Goal: Browse casually: Explore the website without a specific task or goal

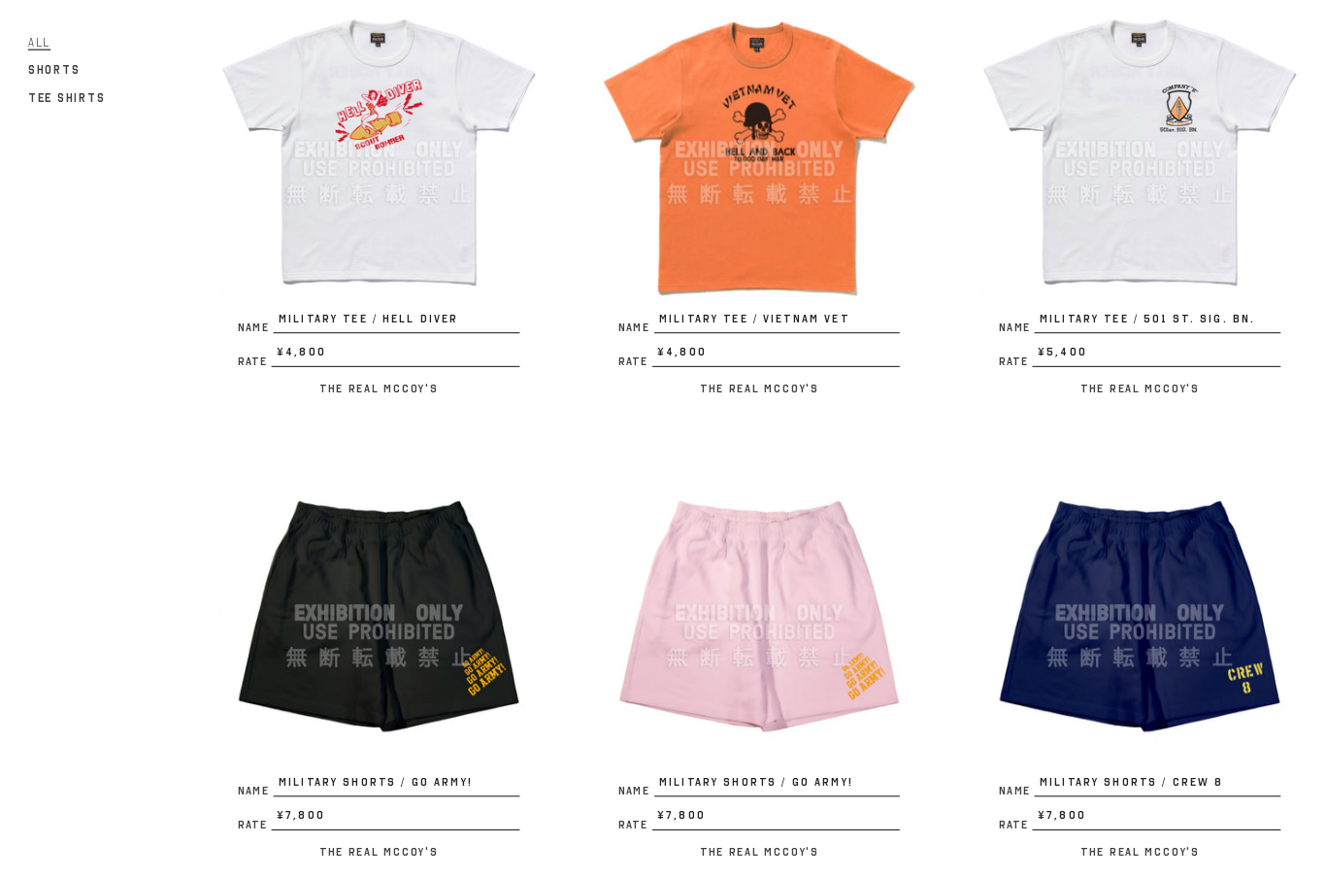
scroll to position [2209, 0]
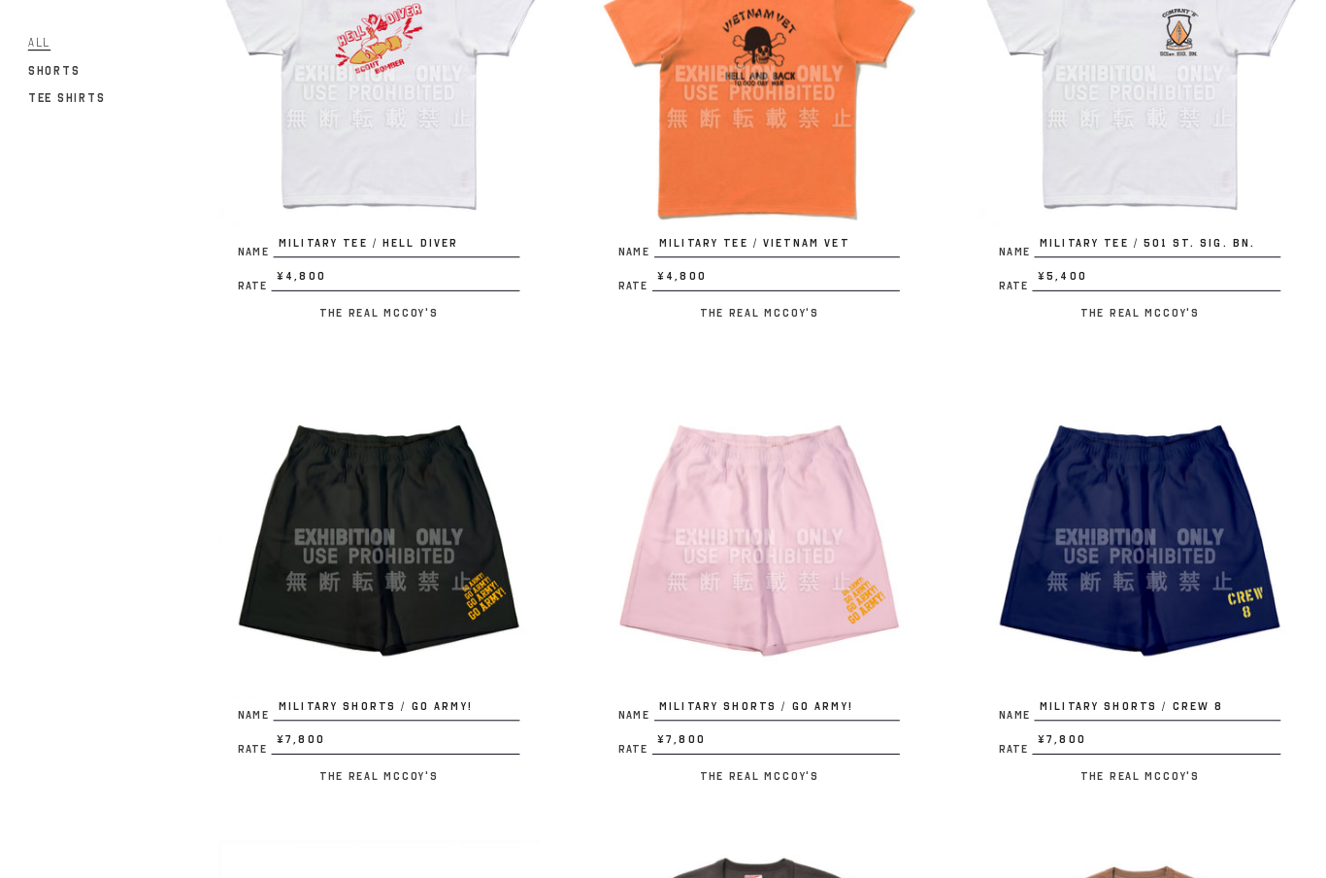
click at [350, 547] on div at bounding box center [383, 528] width 316 height 316
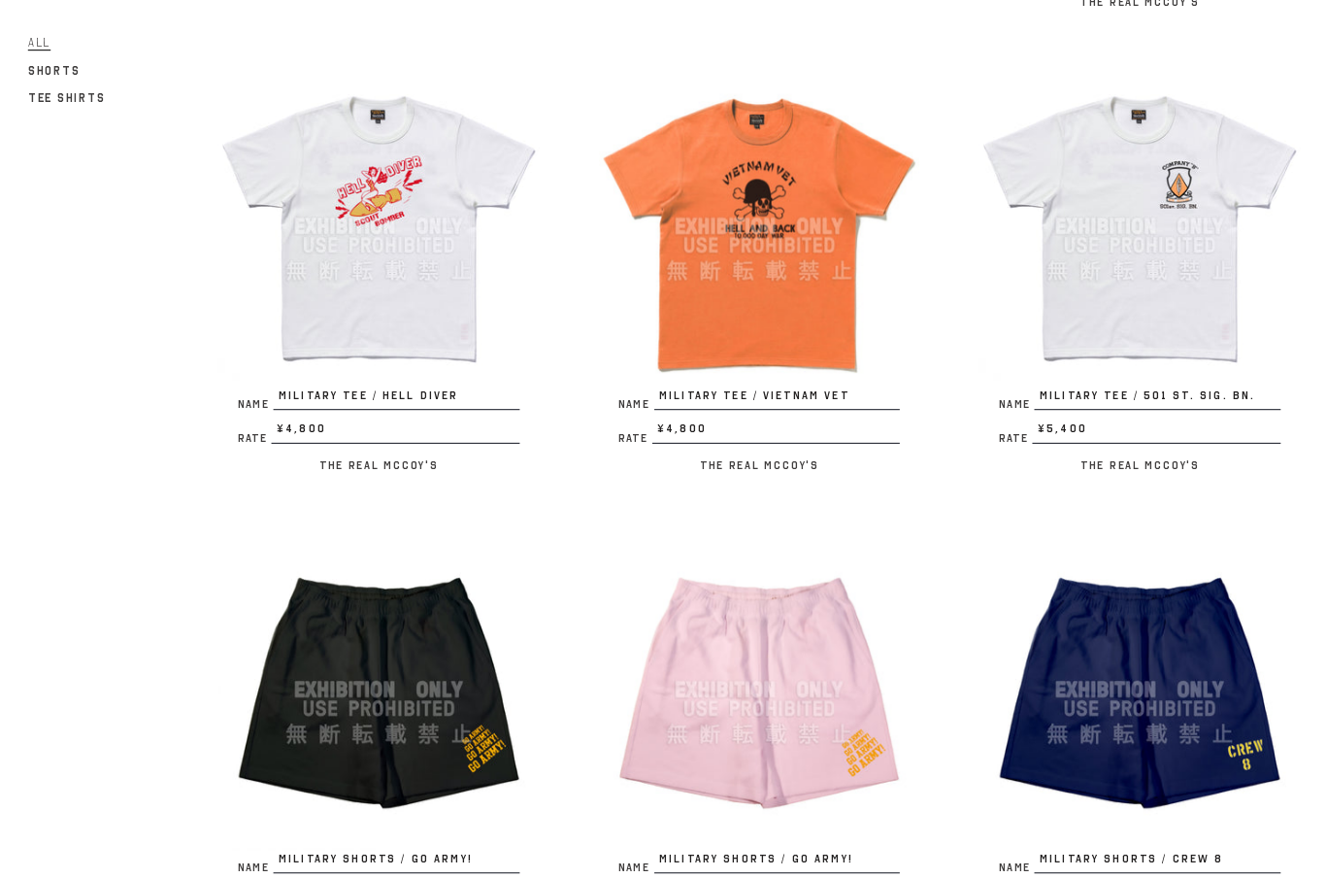
scroll to position [1970, 0]
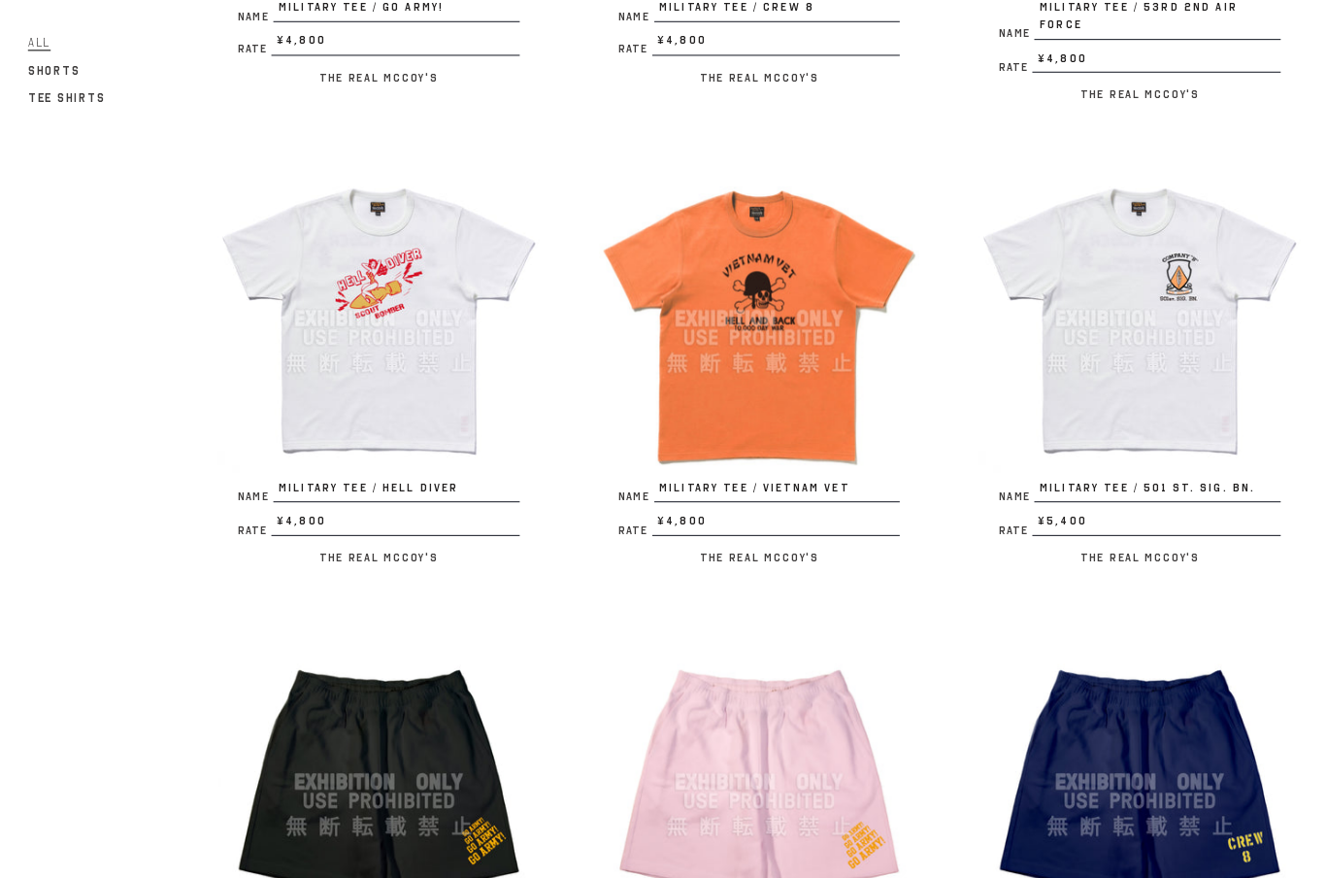
click at [331, 312] on div at bounding box center [383, 312] width 316 height 316
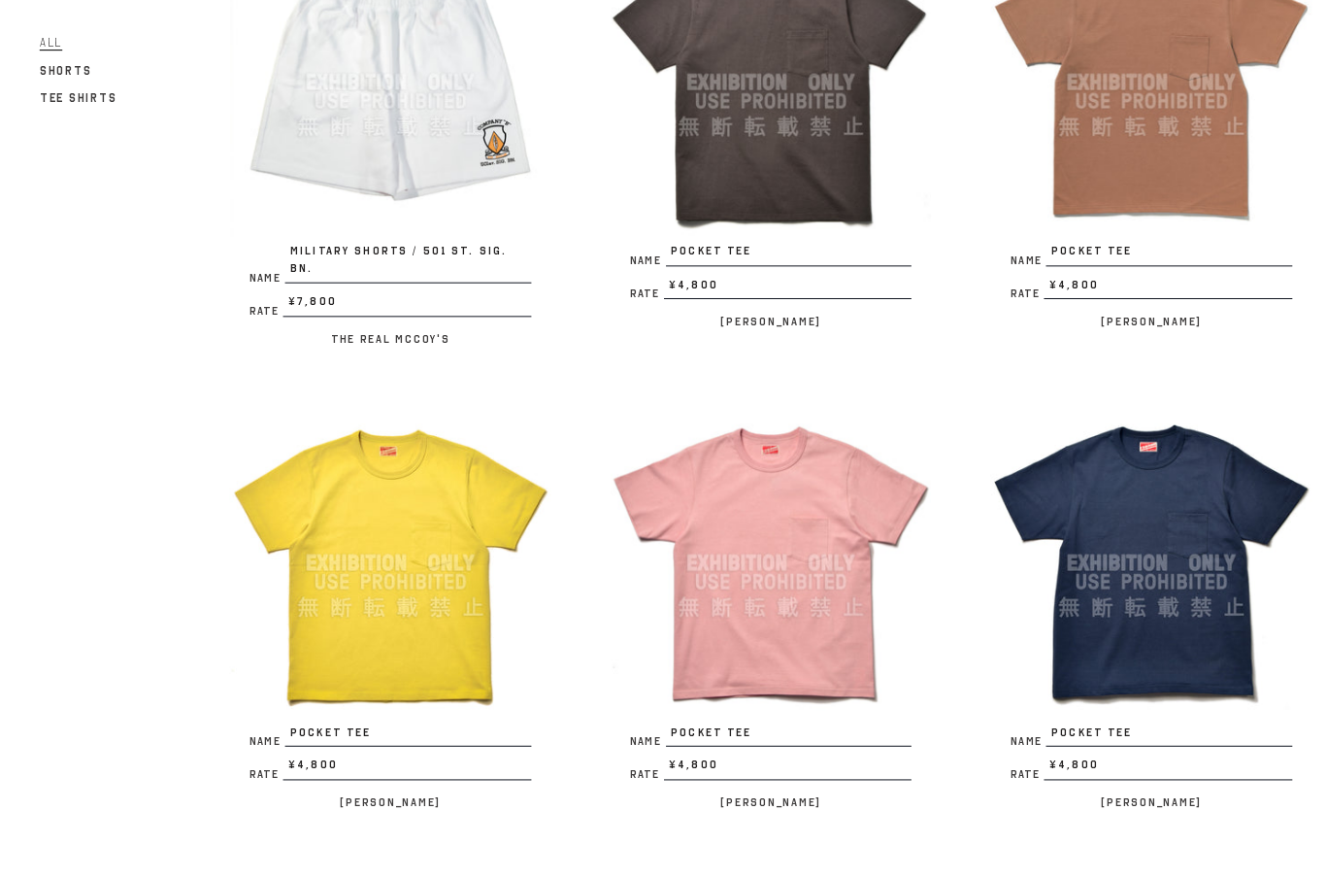
scroll to position [3110, 0]
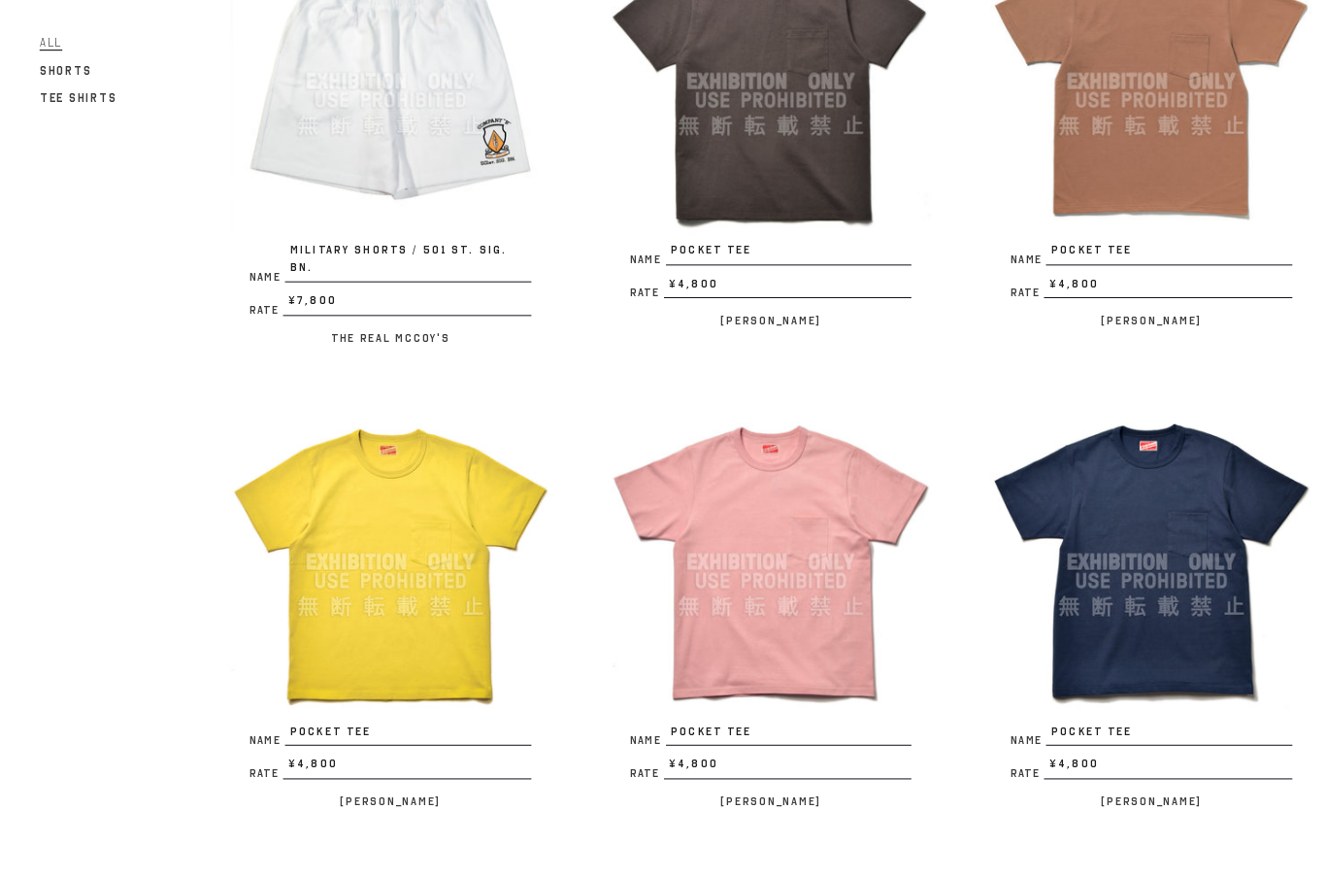
click at [1089, 524] on div at bounding box center [1130, 552] width 316 height 316
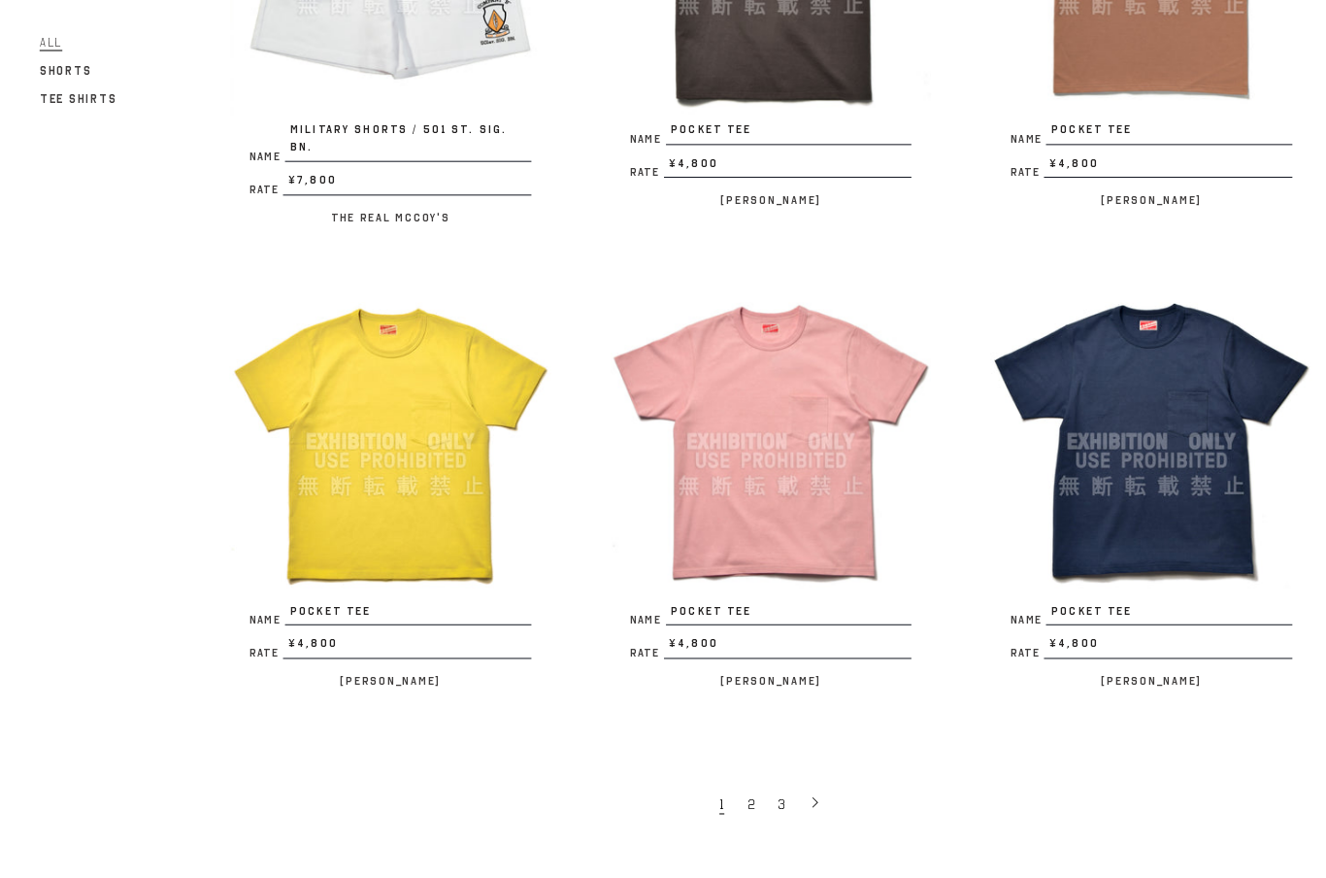
scroll to position [3258, 0]
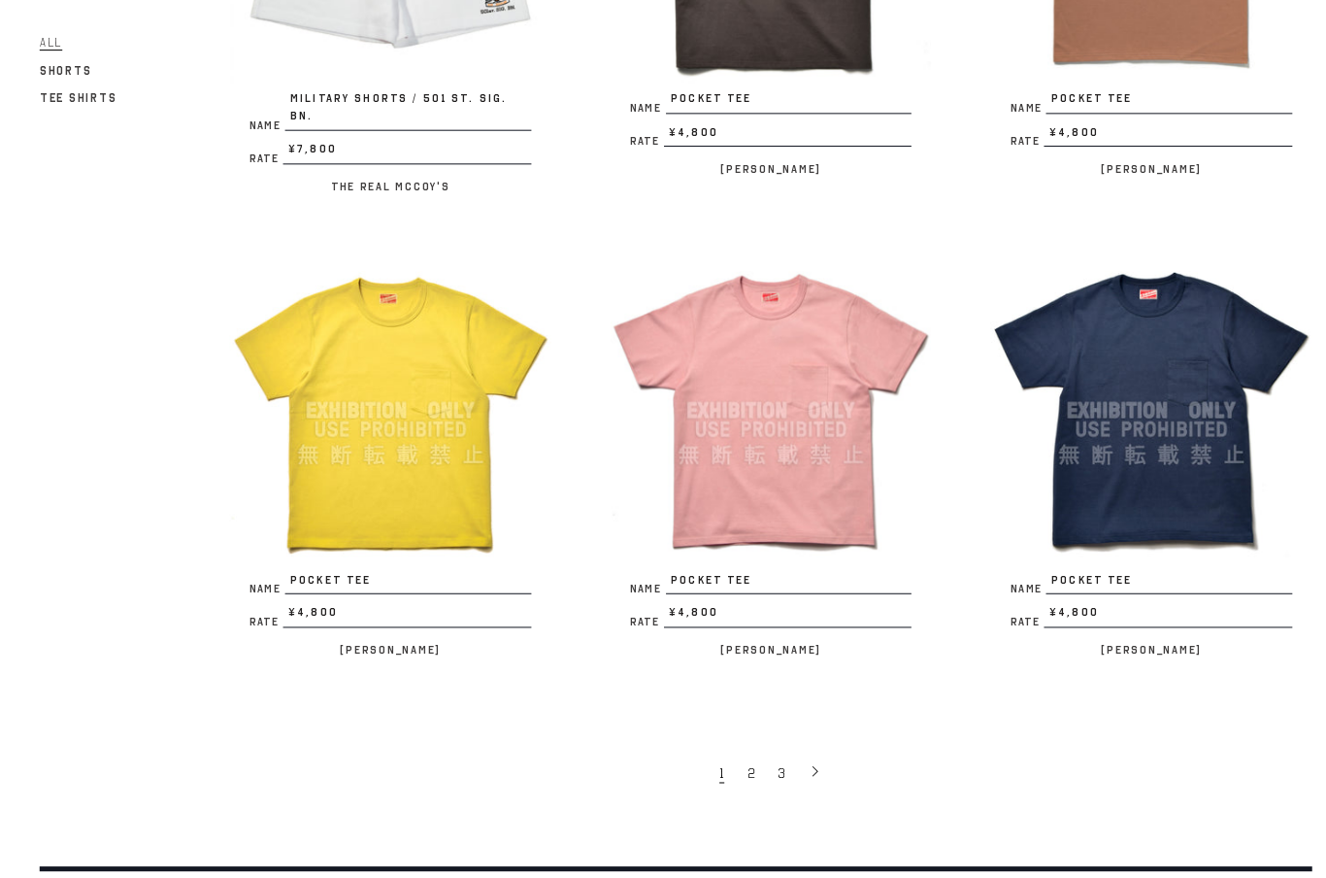
click at [733, 751] on span "2" at bounding box center [737, 760] width 8 height 18
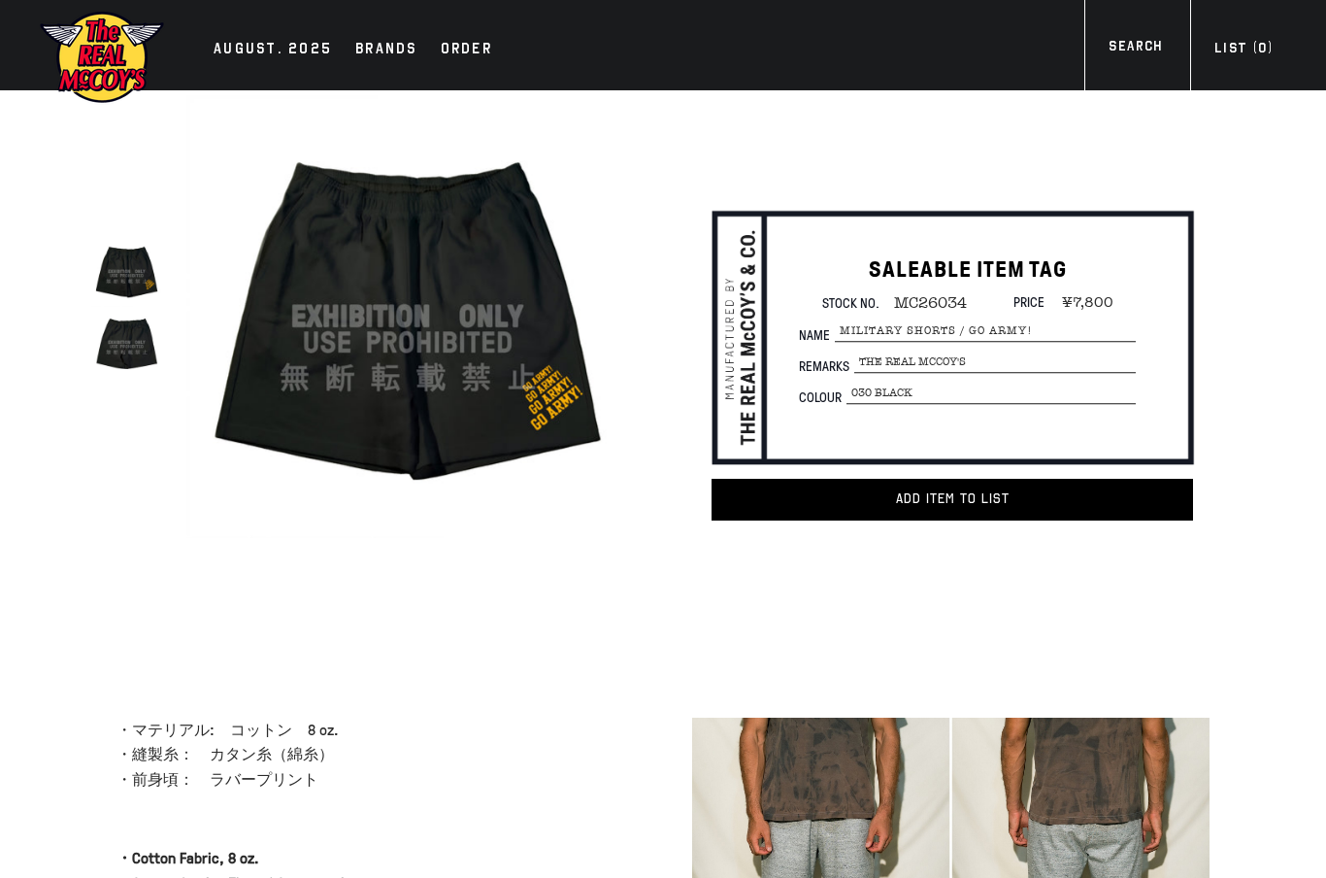
click at [29, 237] on div "true SALEABLE ITEM TAG Stock No. MC26034 Price ¥7,800 Name" at bounding box center [663, 365] width 1326 height 550
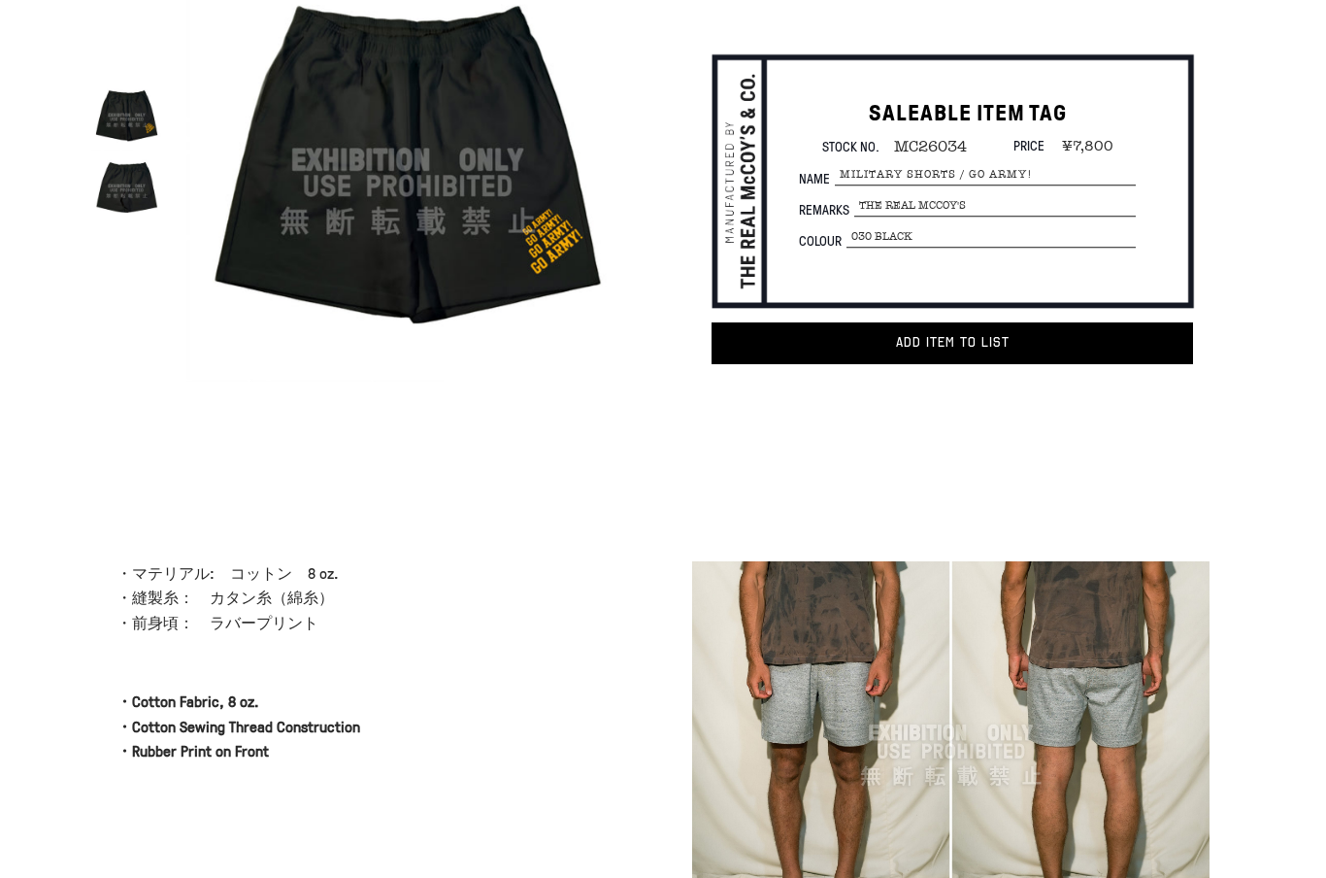
scroll to position [148, 0]
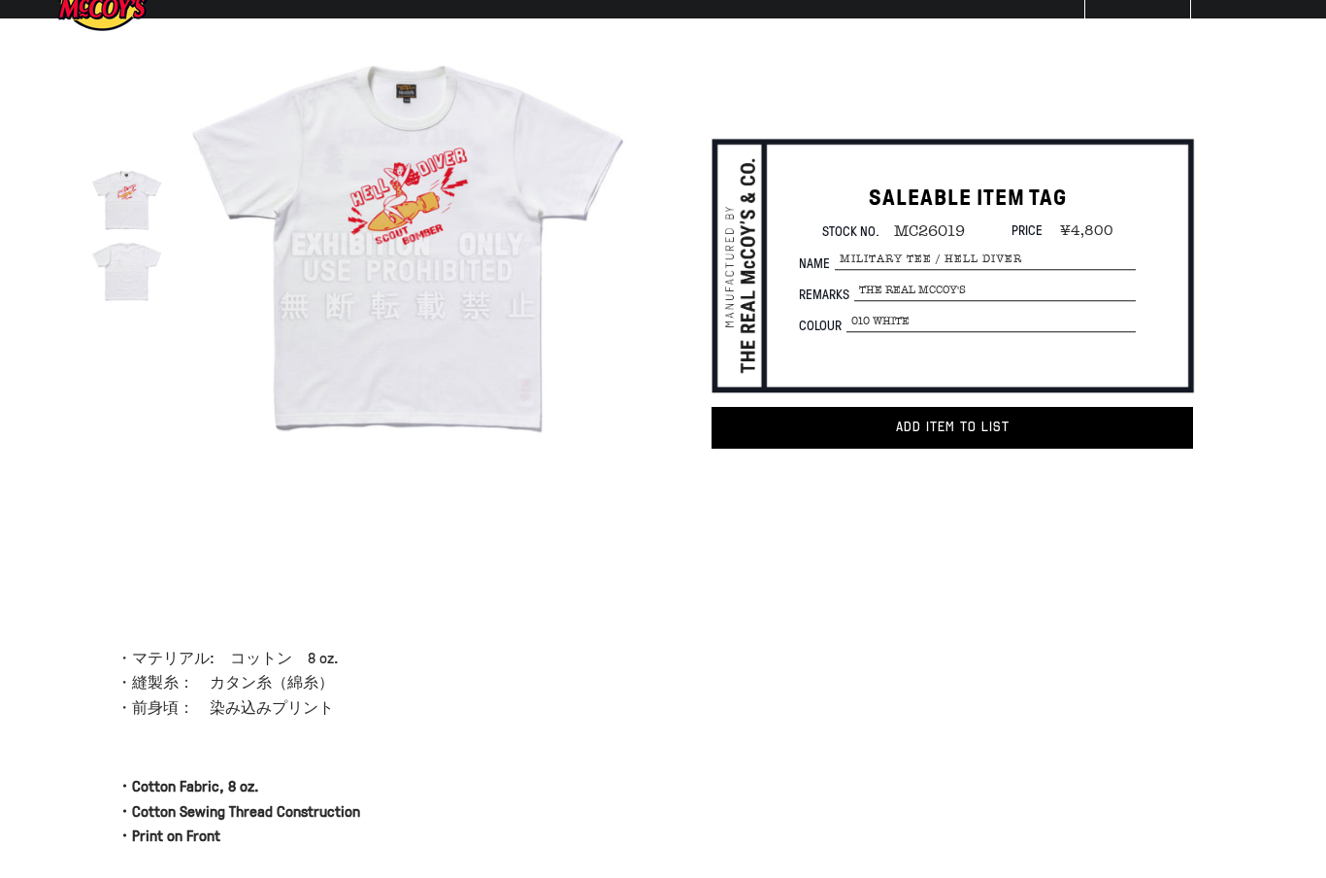
scroll to position [72, 0]
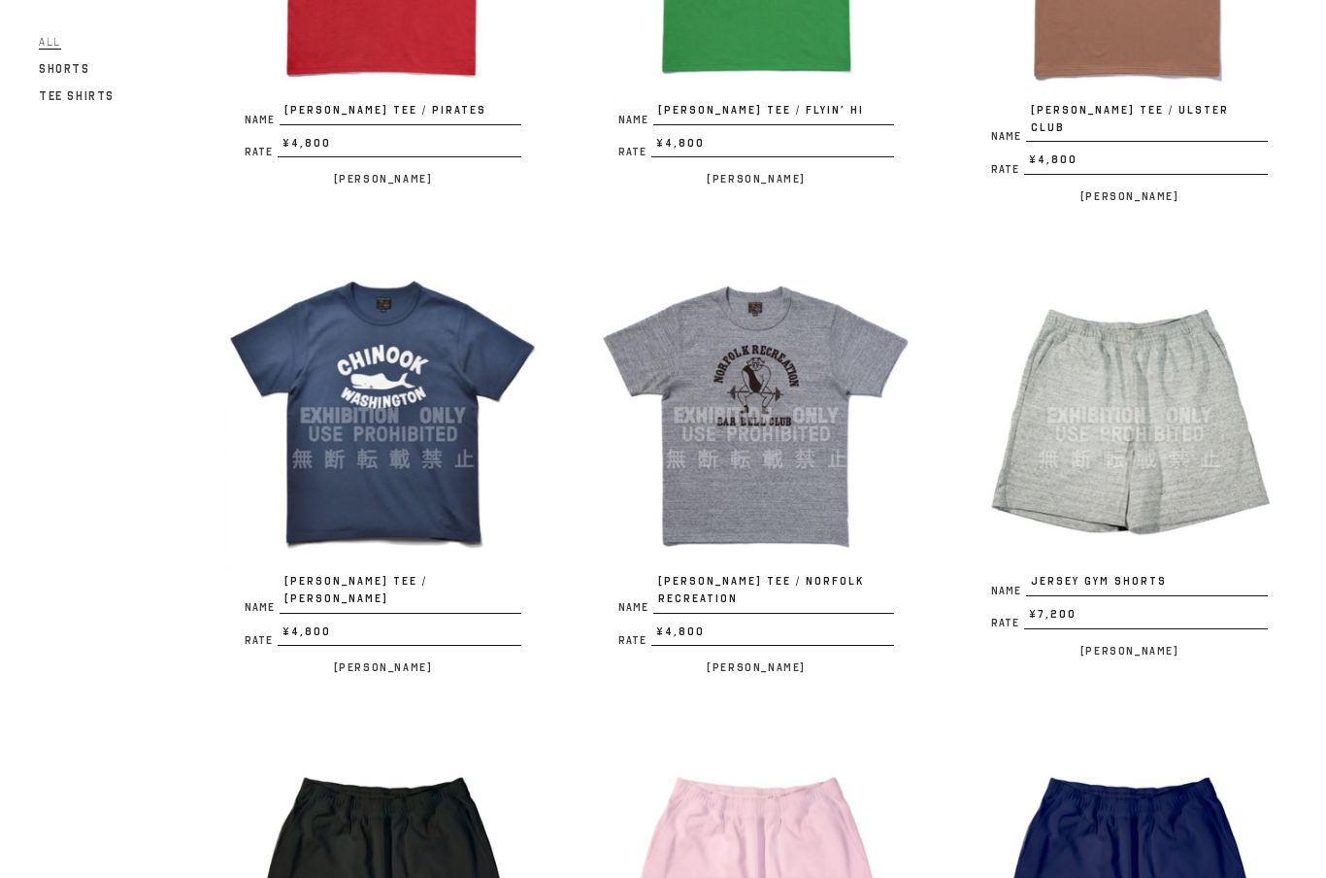
scroll to position [1396, 0]
click at [374, 528] on div at bounding box center [383, 415] width 316 height 316
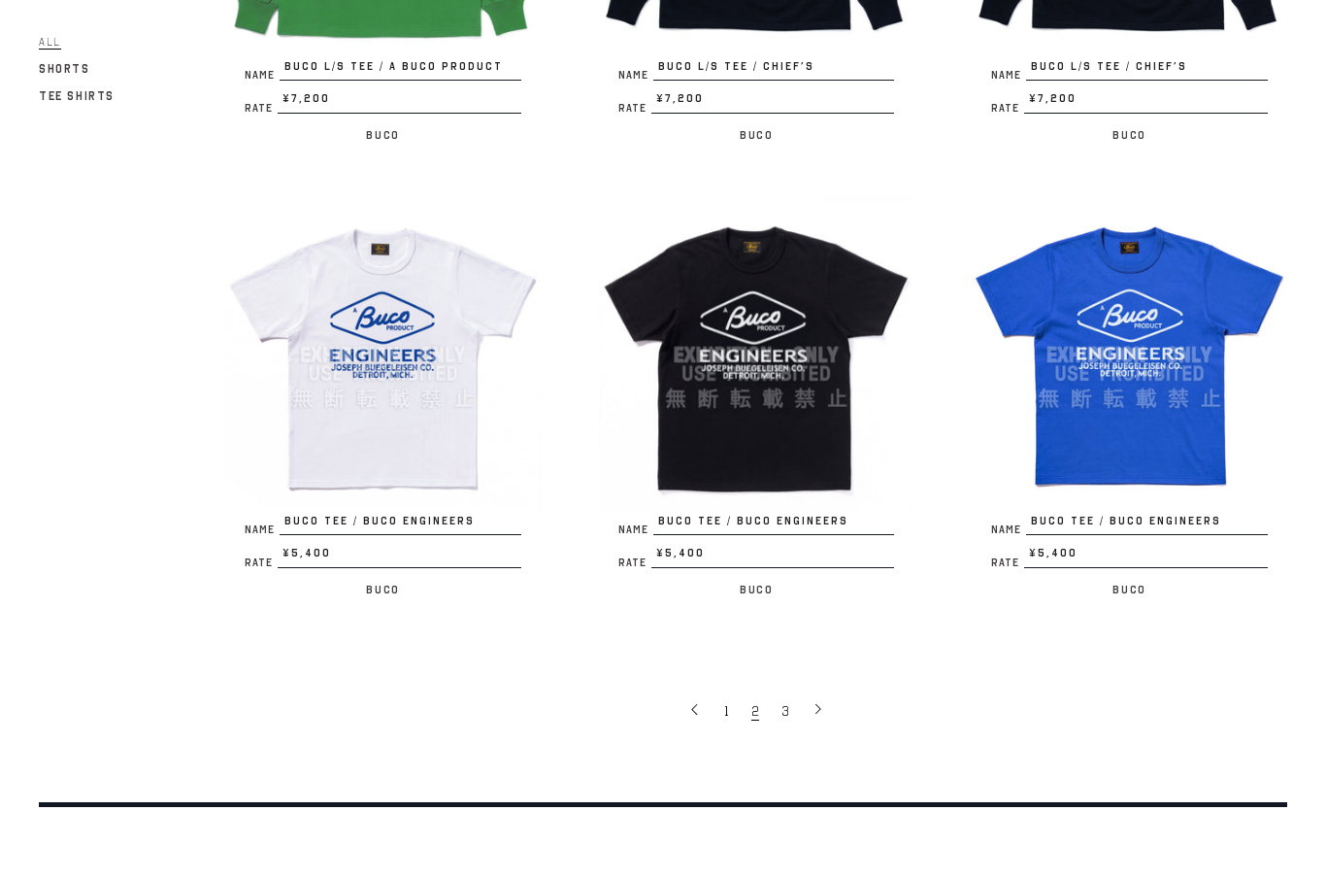
scroll to position [3308, 0]
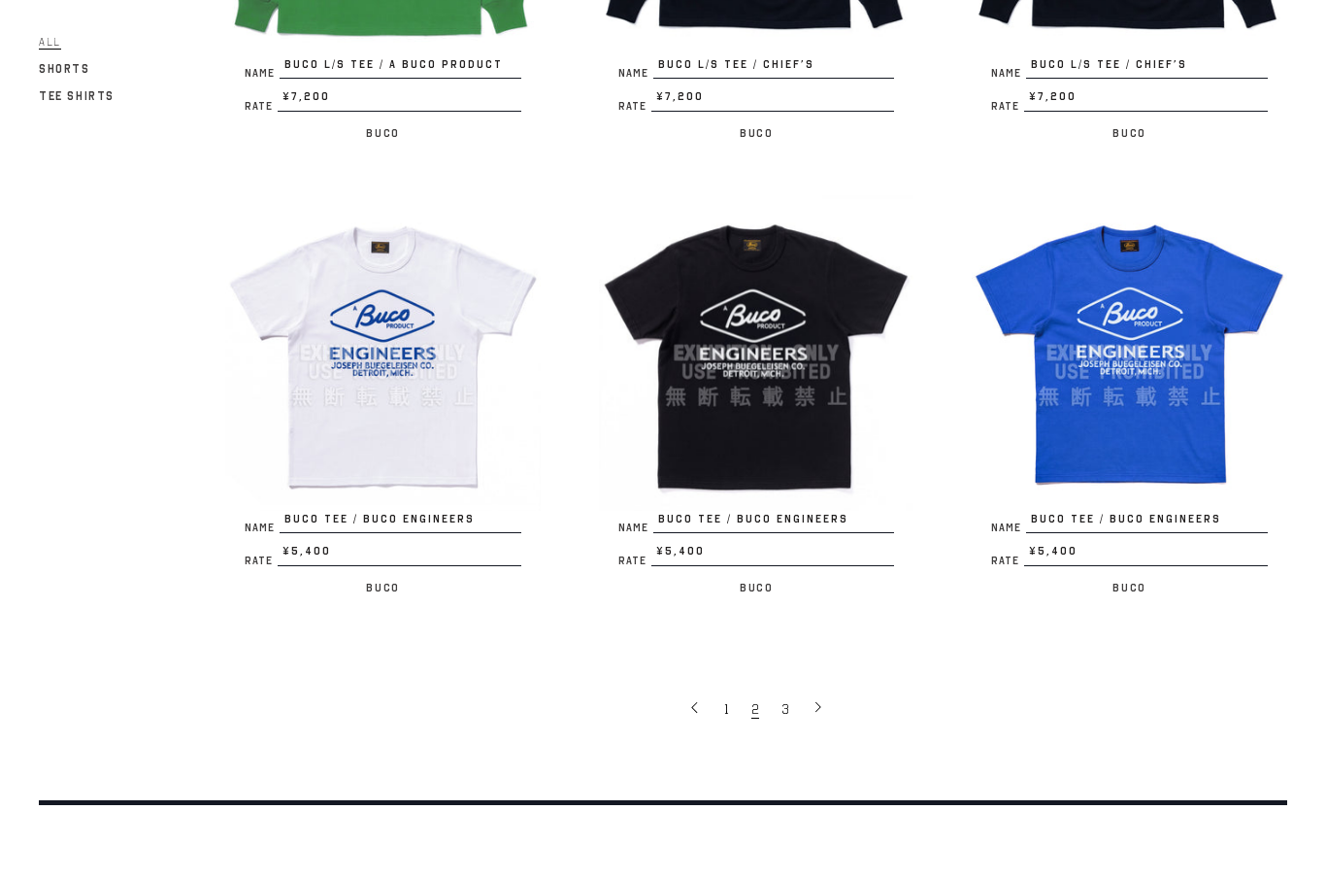
click at [787, 701] on span "3" at bounding box center [786, 710] width 8 height 18
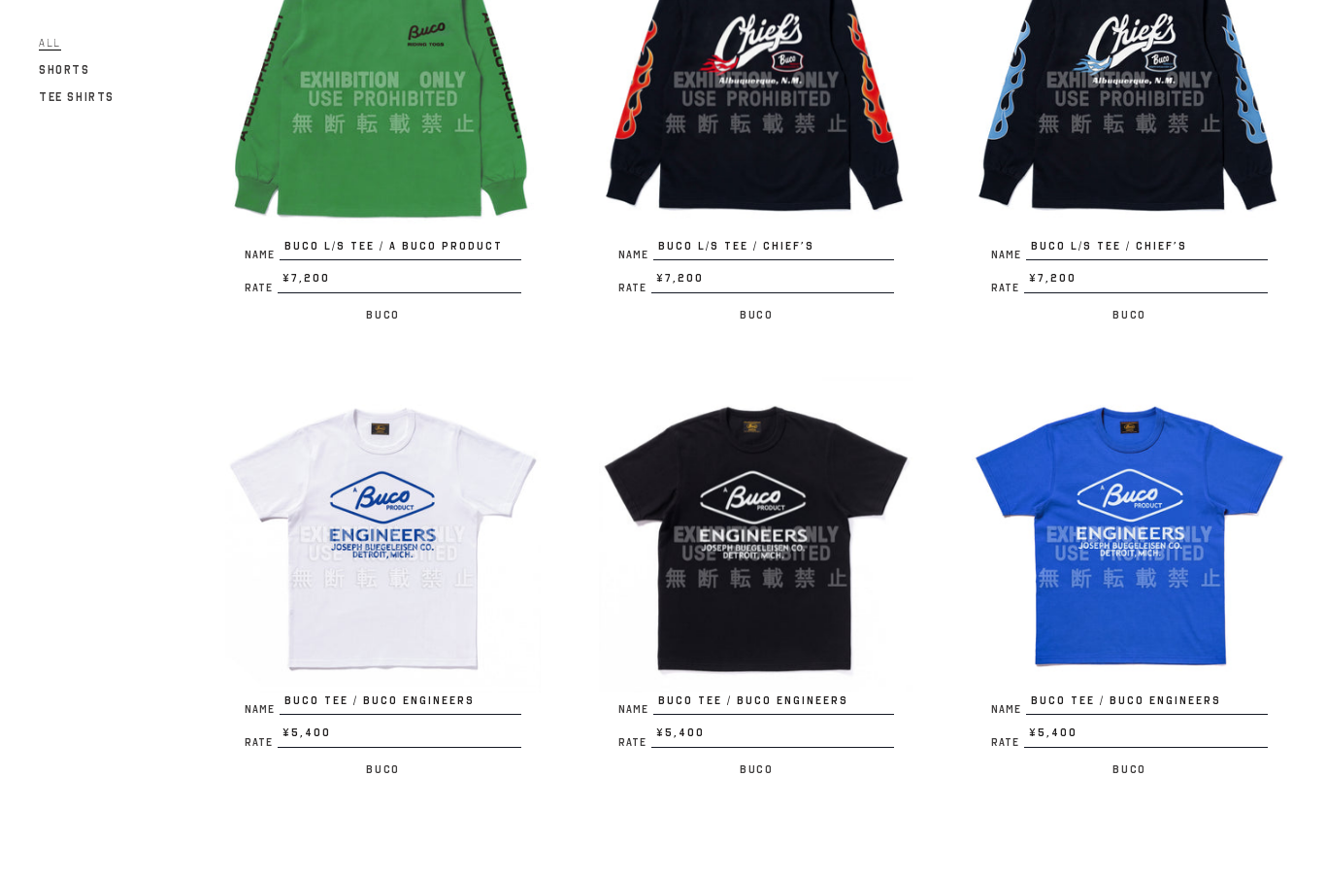
scroll to position [3127, 0]
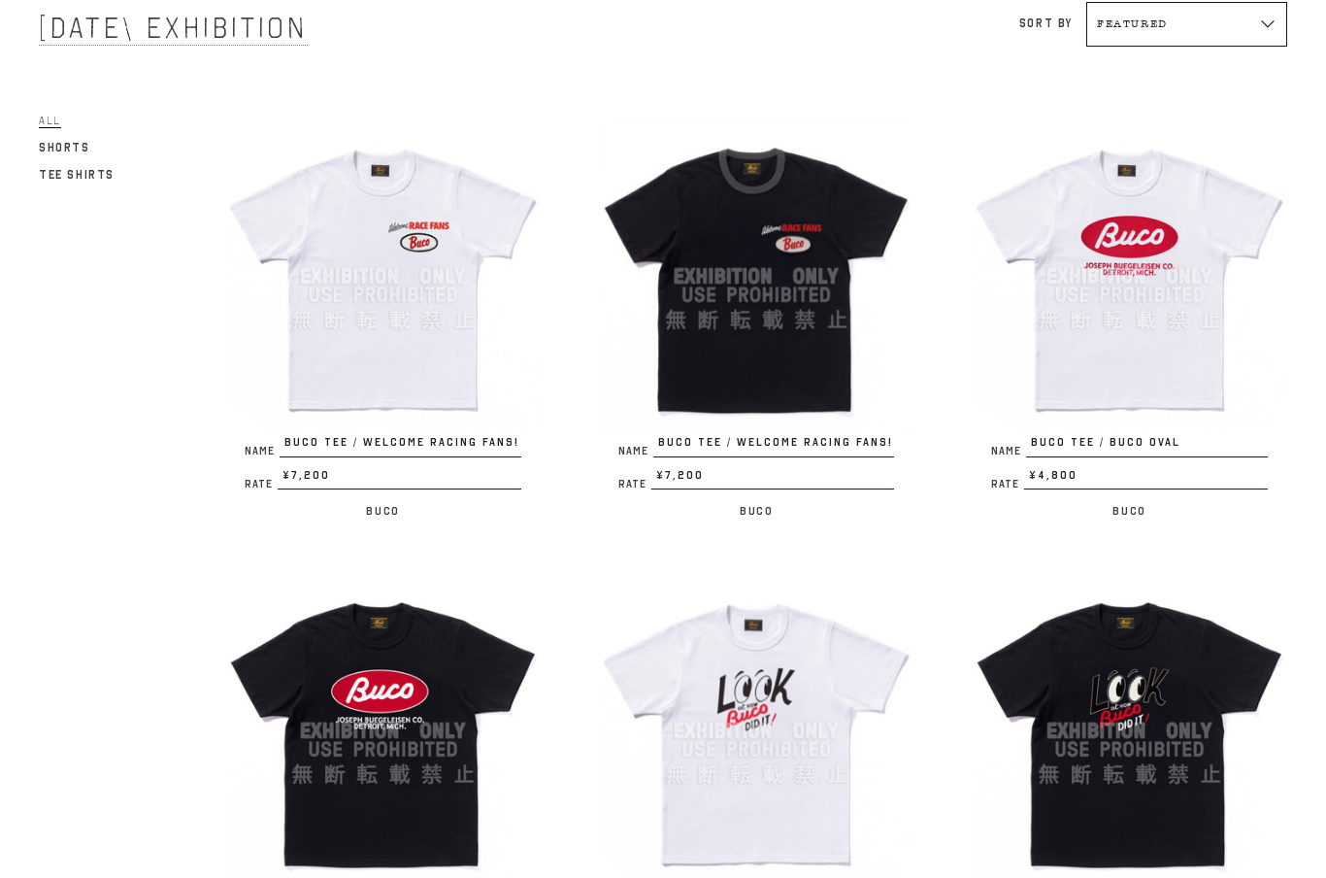
scroll to position [151, 0]
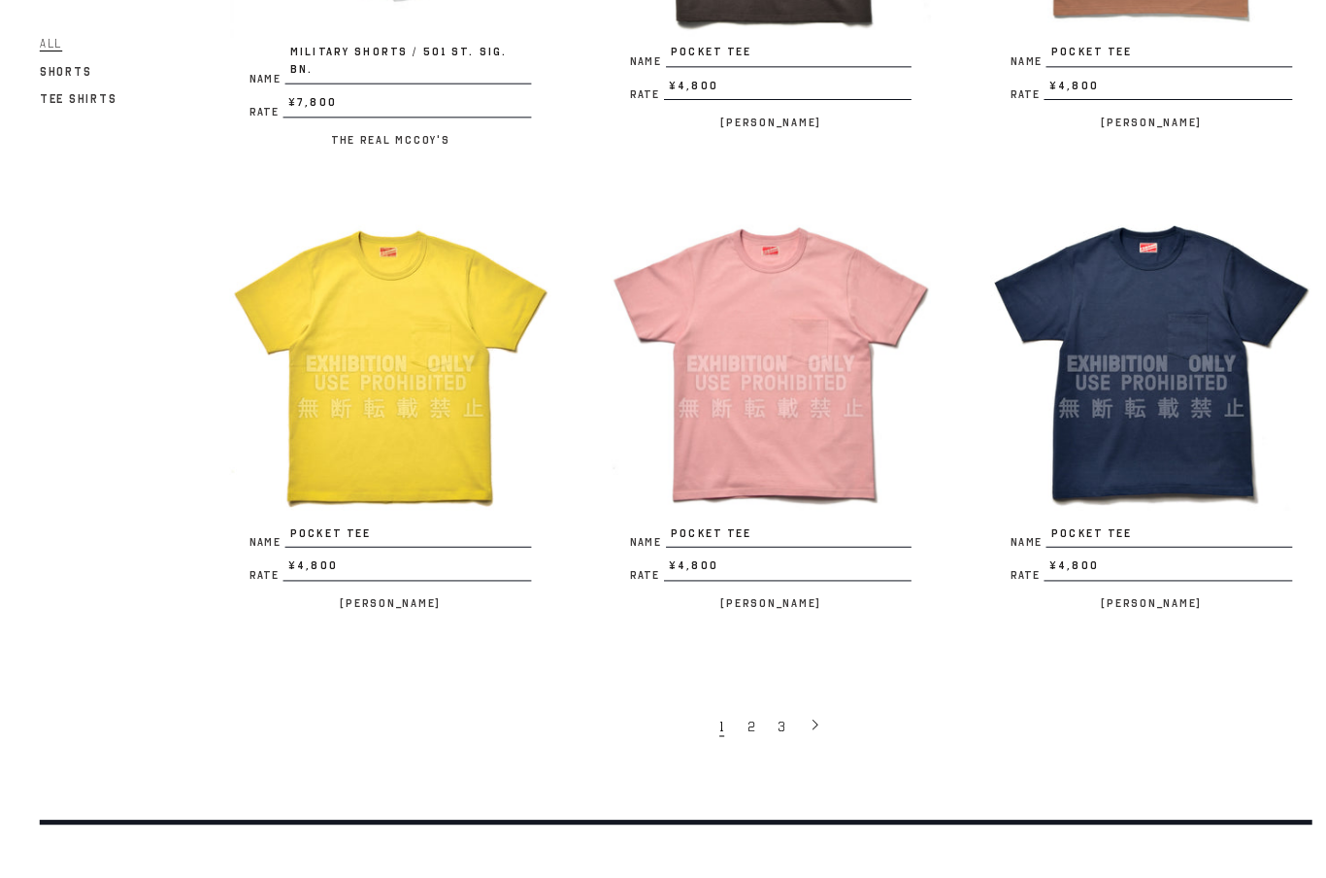
scroll to position [3274, 0]
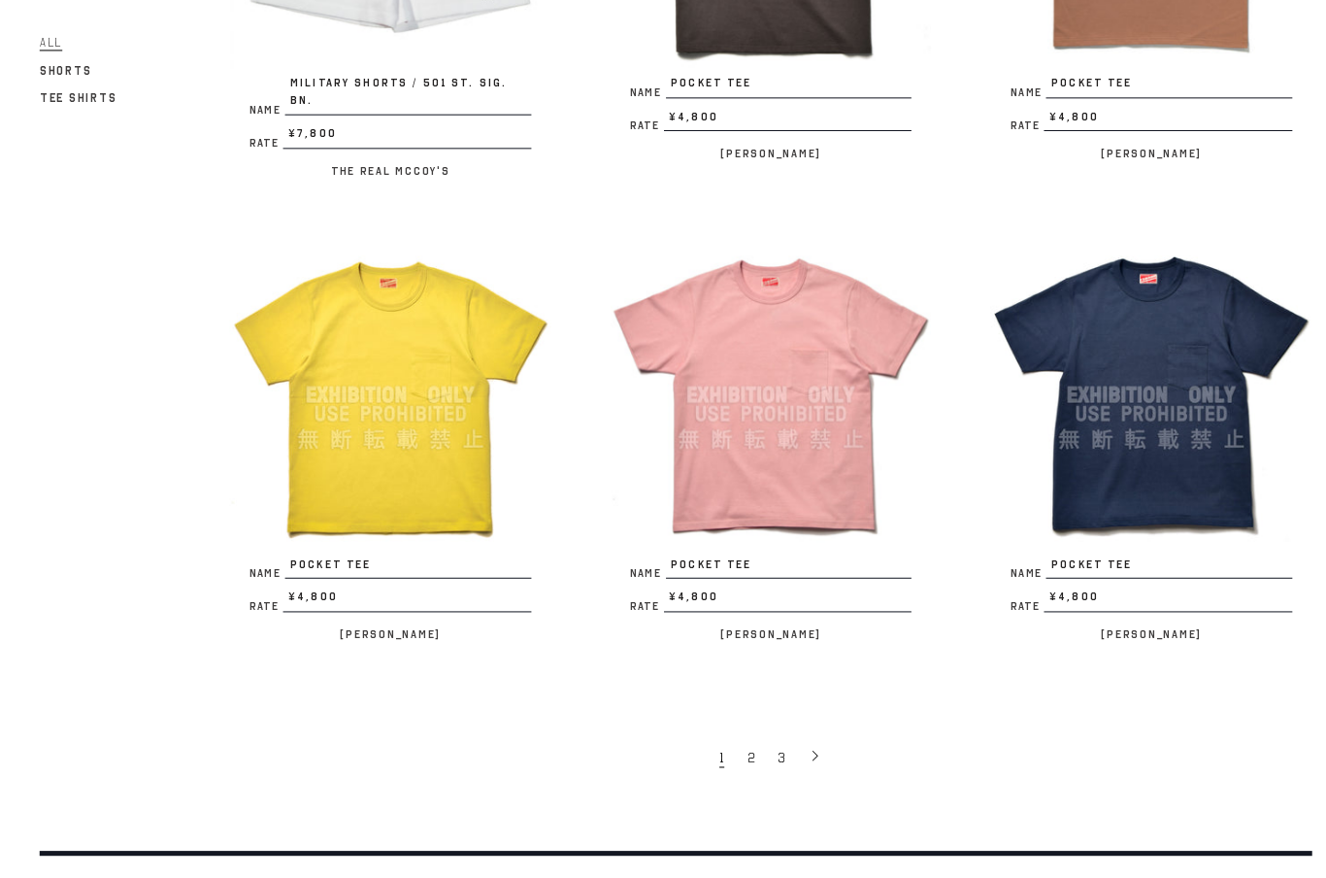
click at [770, 723] on link "3" at bounding box center [768, 742] width 30 height 39
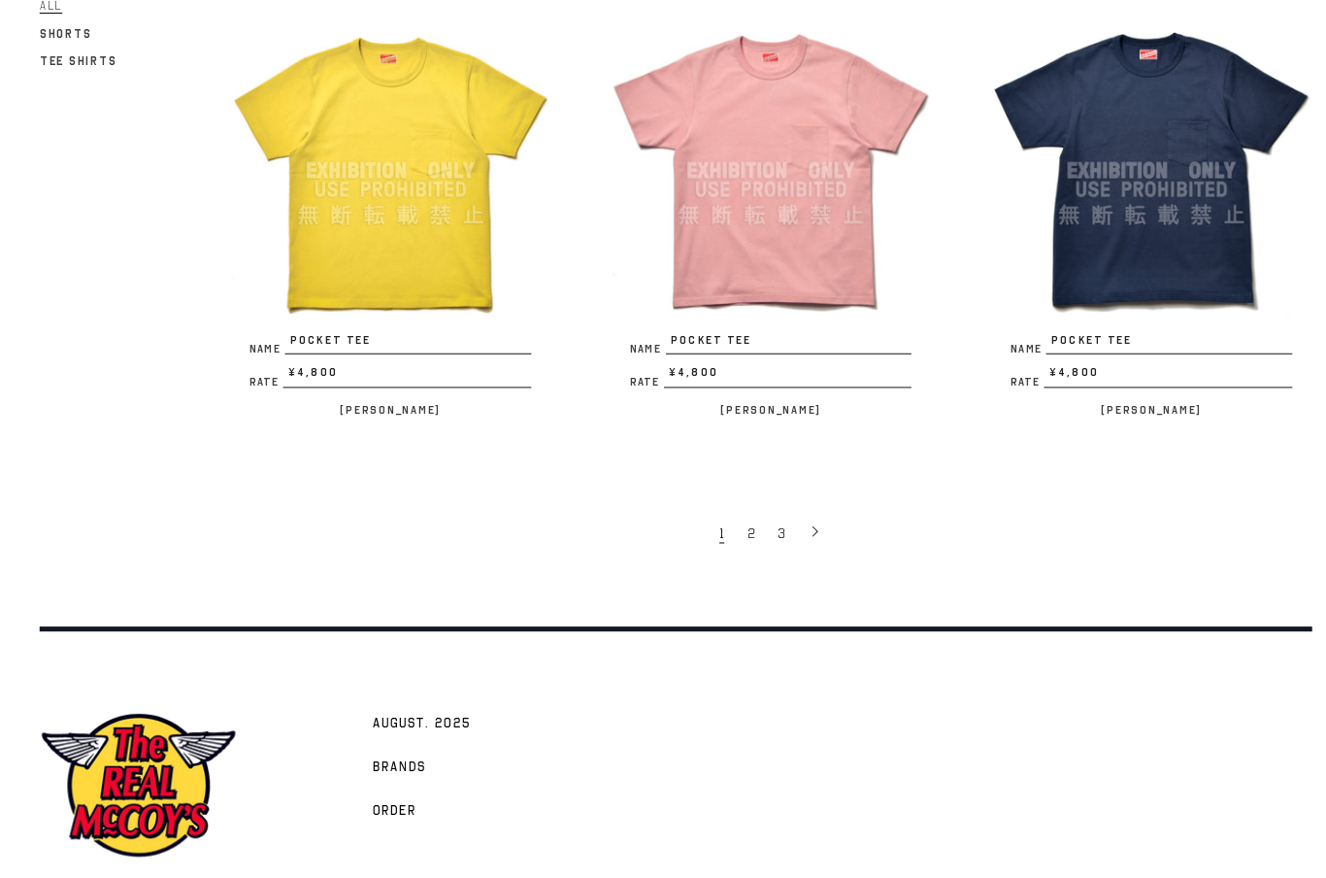
scroll to position [3518, 0]
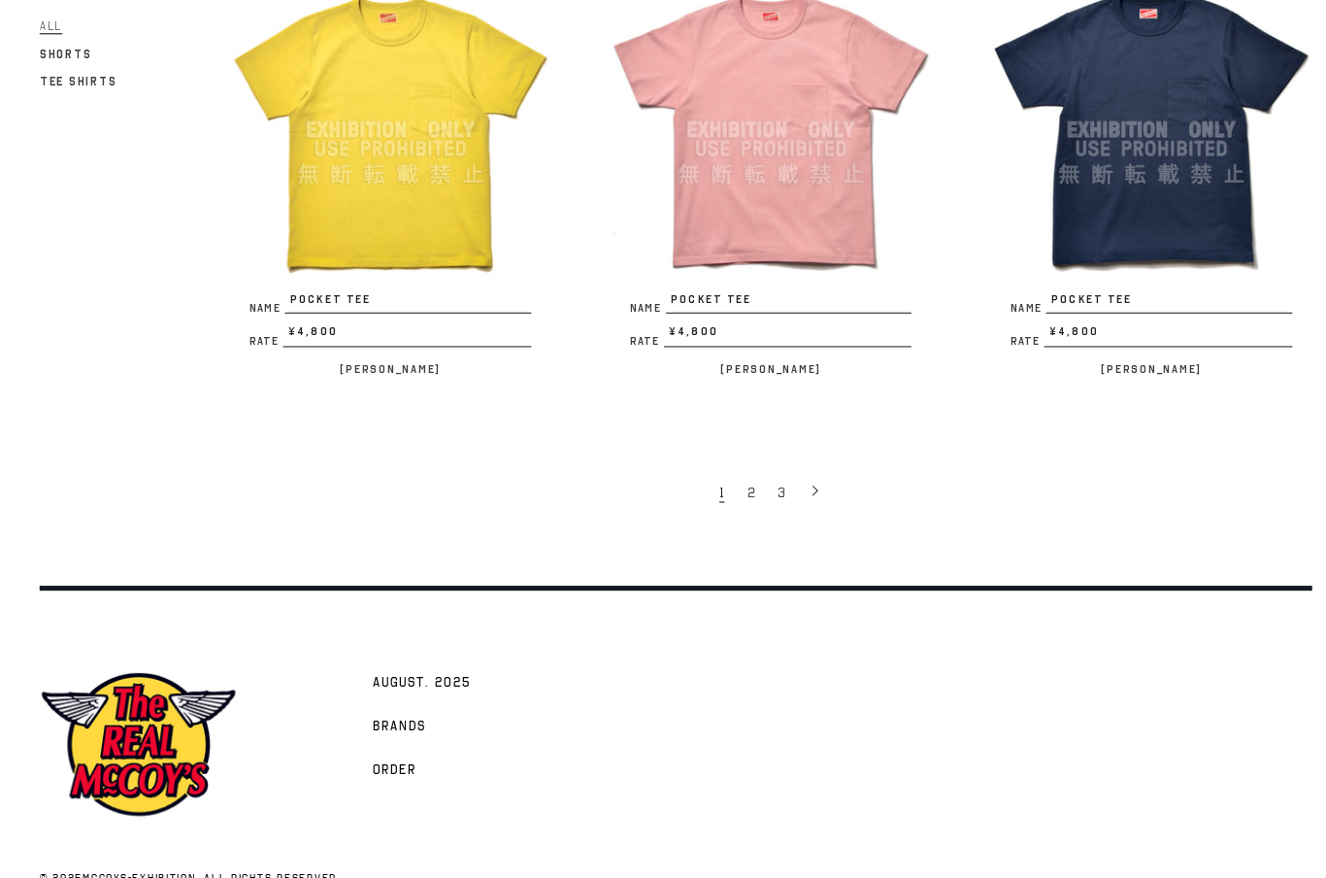
click at [726, 480] on link "2" at bounding box center [738, 499] width 30 height 39
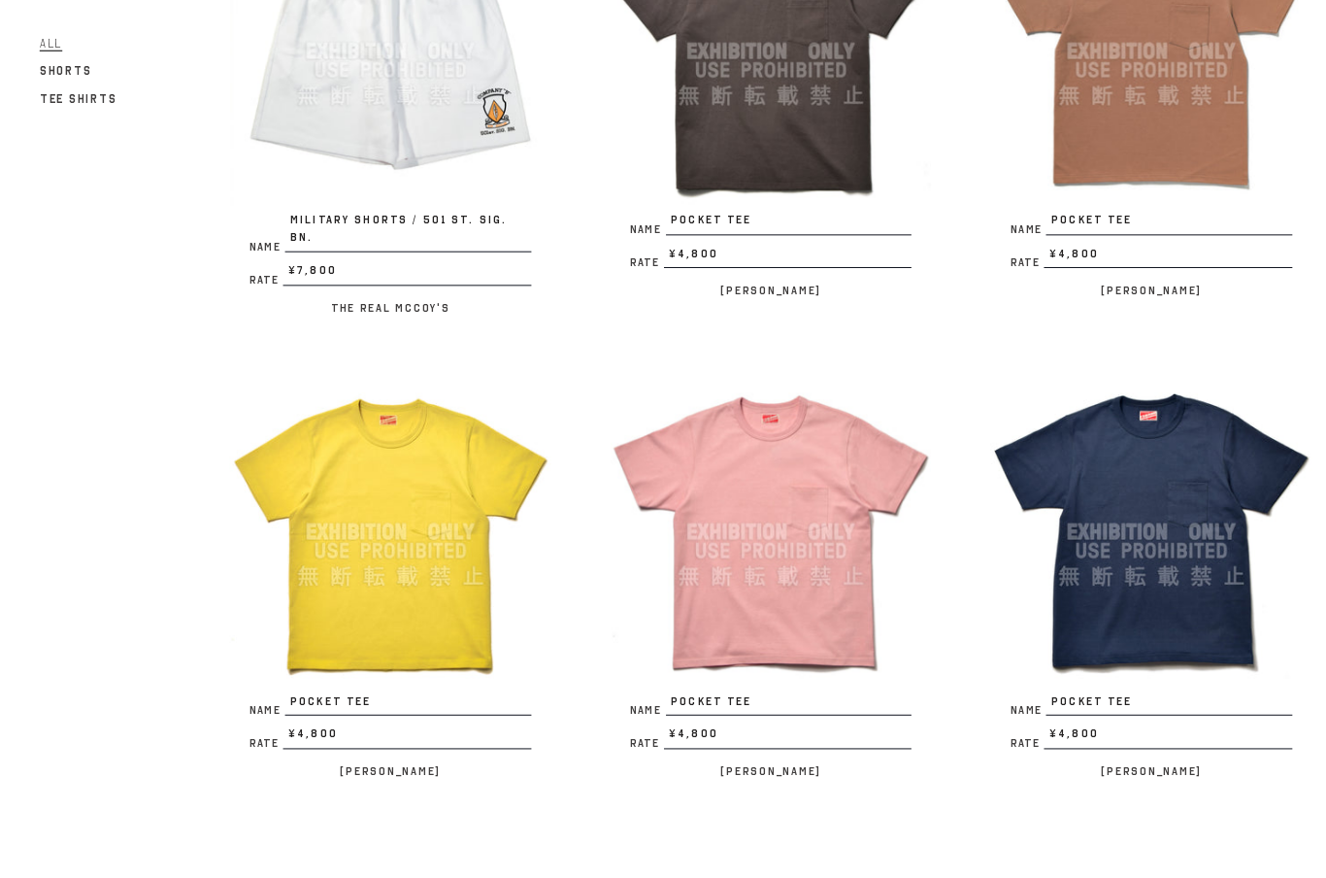
scroll to position [3457, 0]
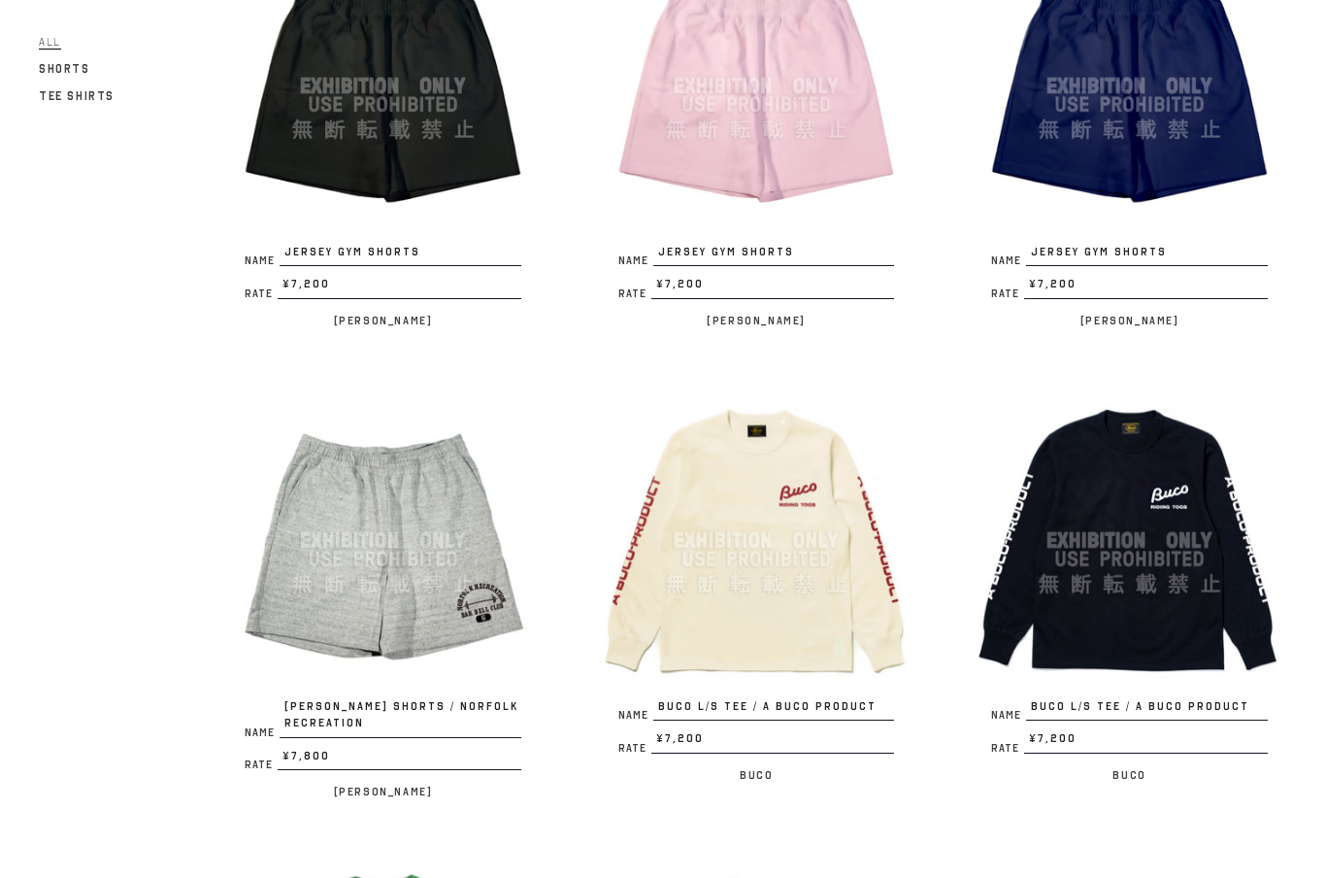
scroll to position [2202, 0]
